Goal: Transaction & Acquisition: Purchase product/service

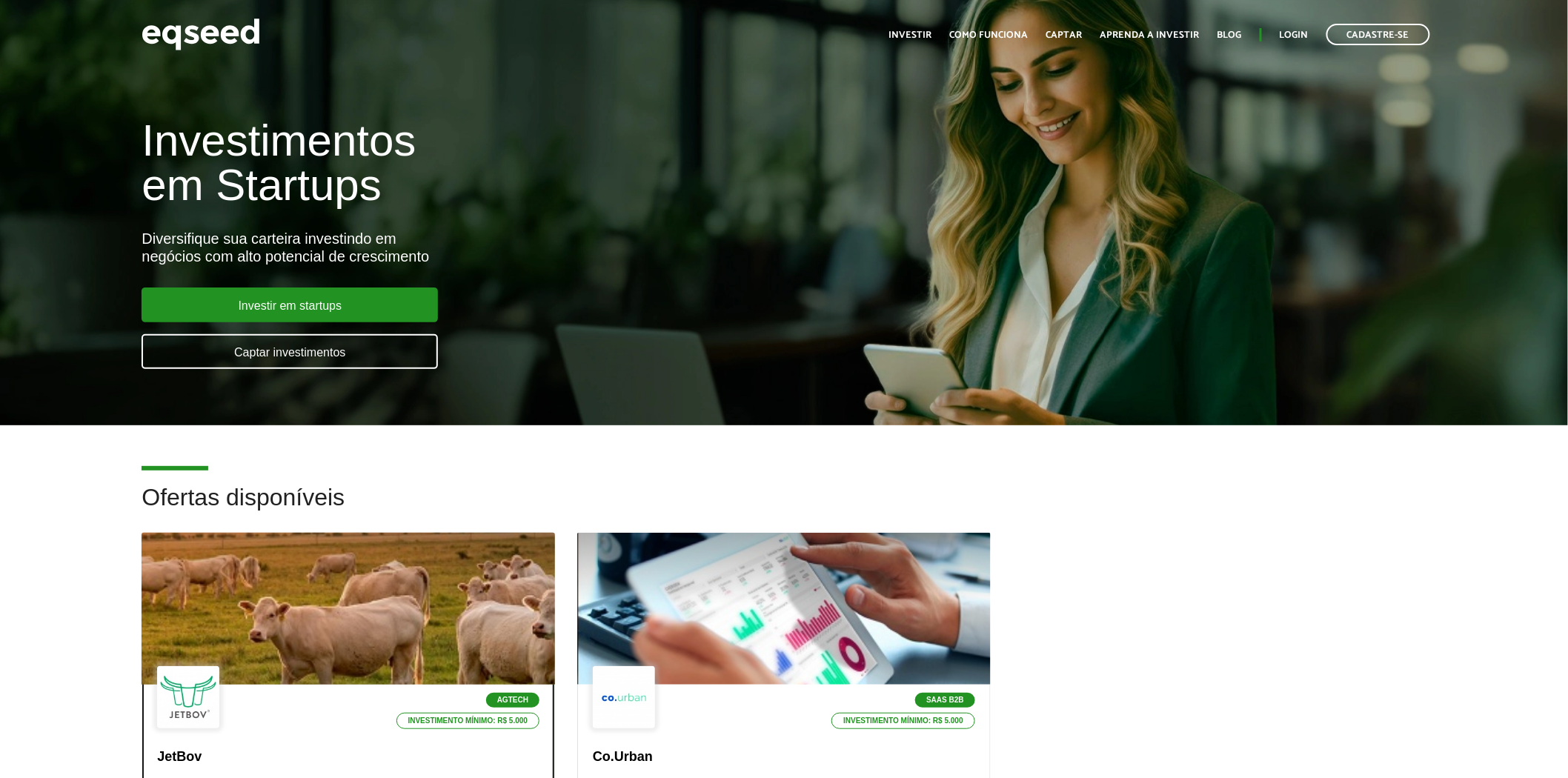
click at [369, 581] on div at bounding box center [349, 609] width 496 height 183
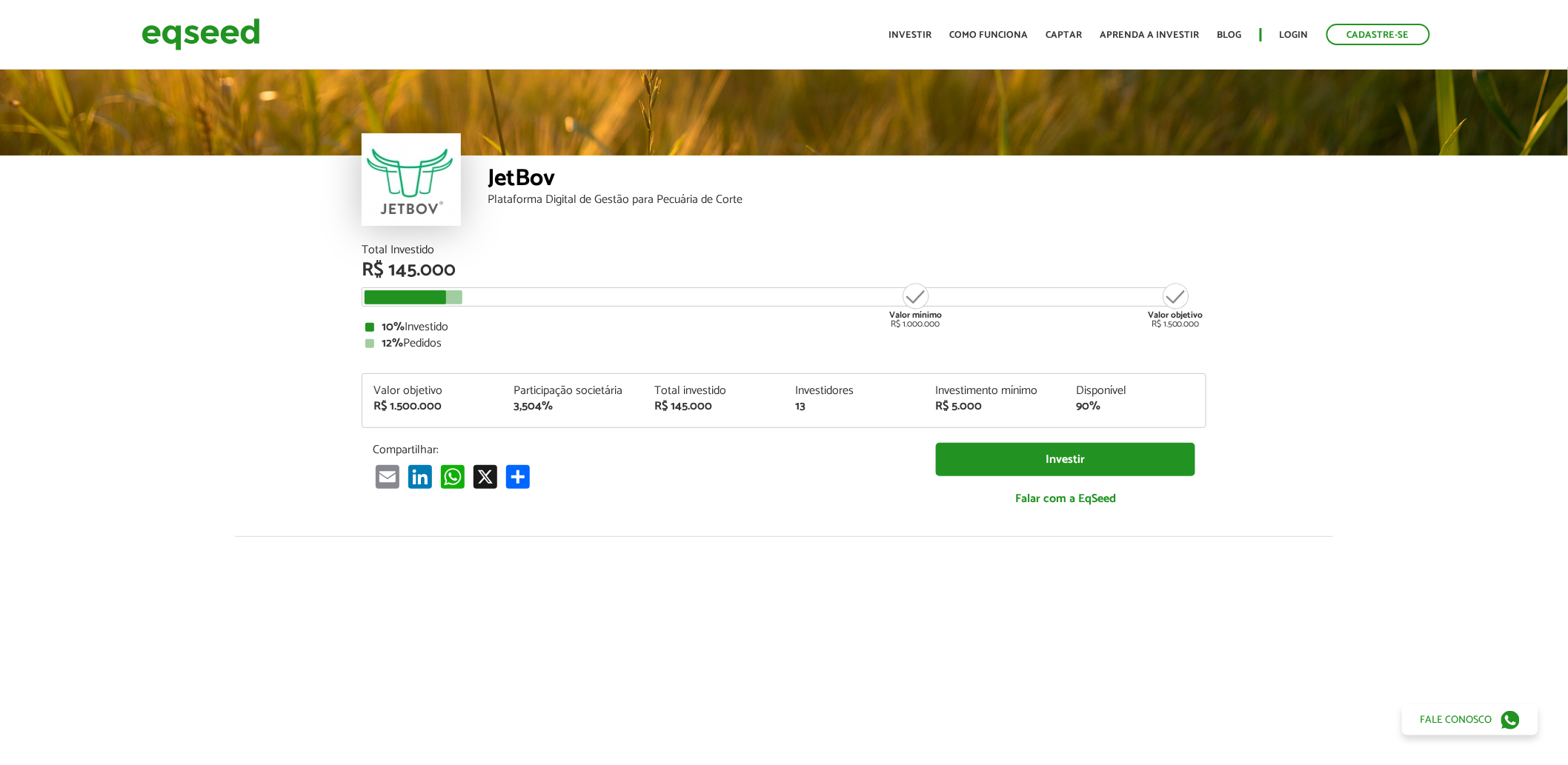
scroll to position [1865, 0]
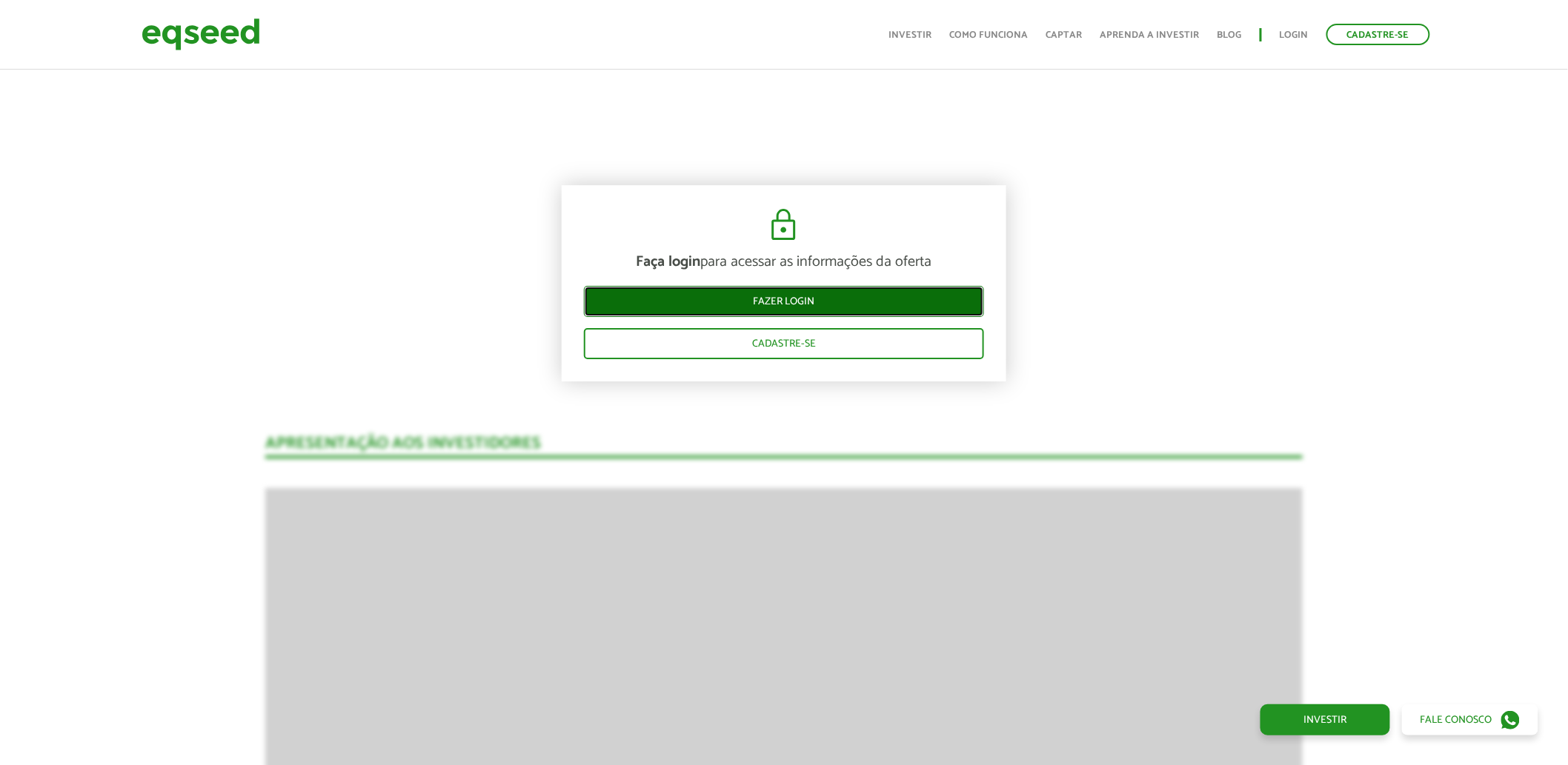
click at [786, 301] on link "Fazer login" at bounding box center [784, 301] width 400 height 31
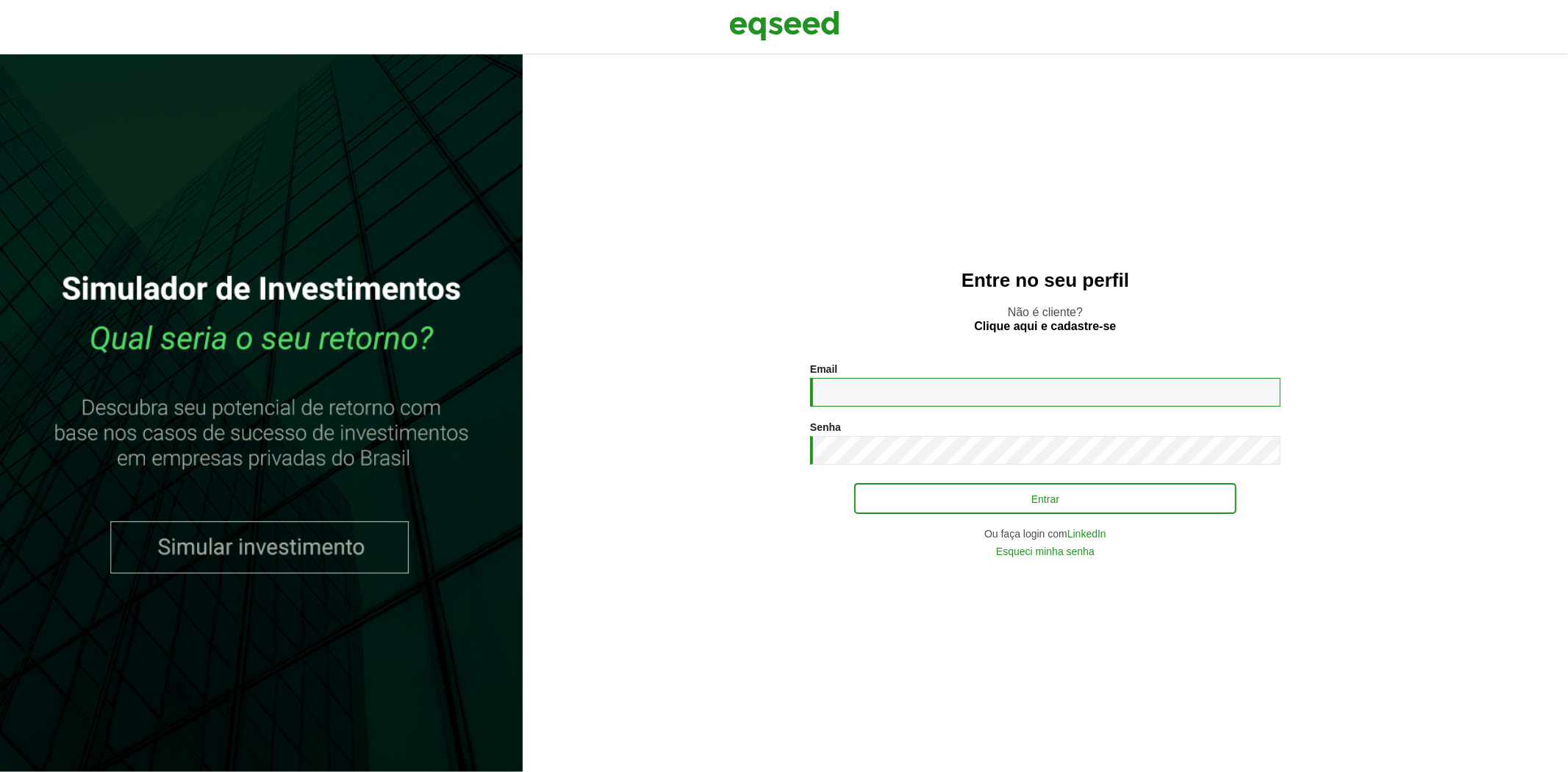
type input "**********"
click at [891, 495] on button "Entrar" at bounding box center [1045, 499] width 382 height 28
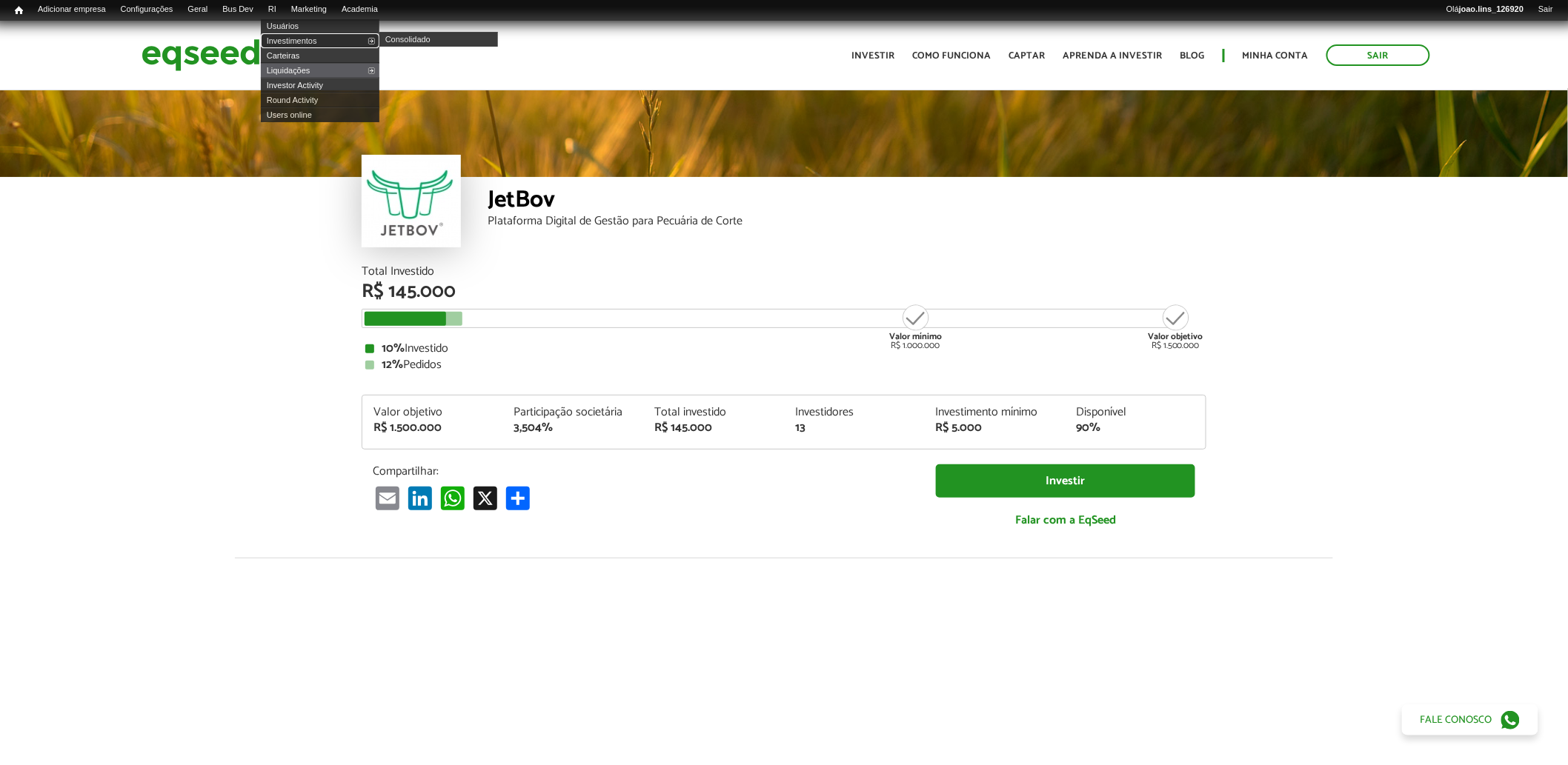
click at [296, 39] on link "Investimentos" at bounding box center [320, 40] width 119 height 15
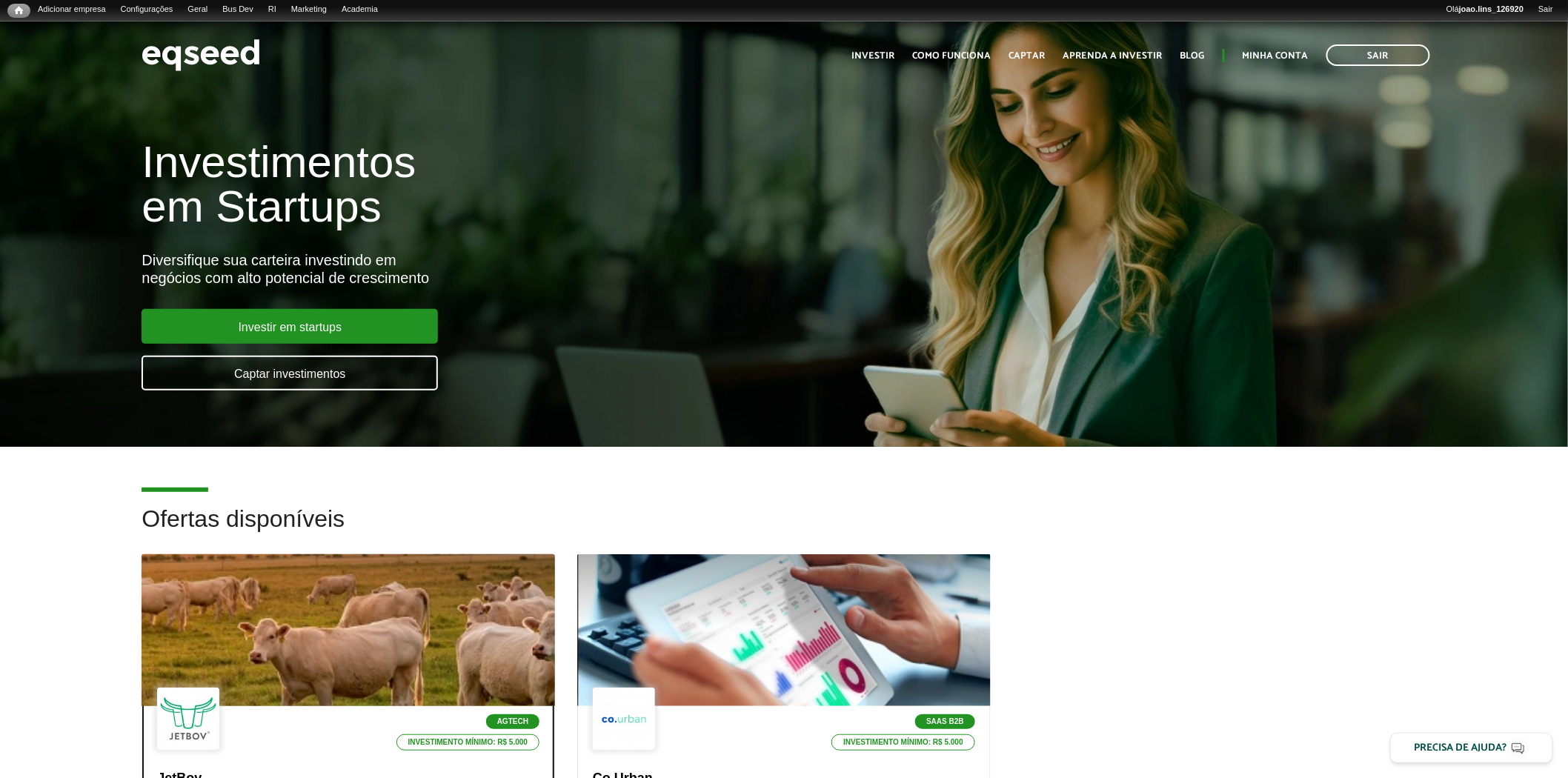
click at [365, 576] on div at bounding box center [349, 631] width 496 height 183
